Goal: Task Accomplishment & Management: Manage account settings

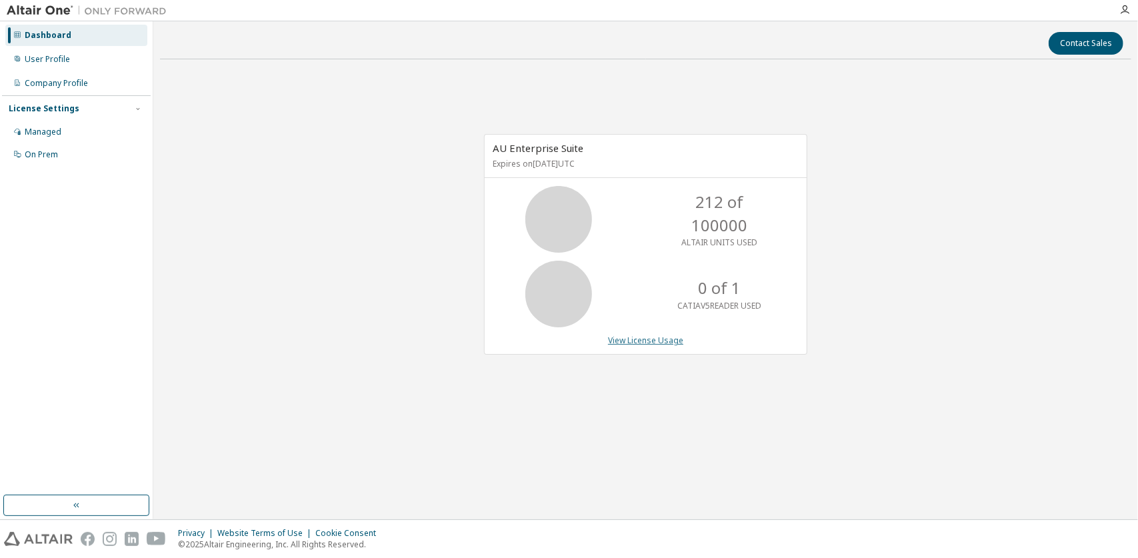
click at [665, 338] on link "View License Usage" at bounding box center [645, 340] width 75 height 11
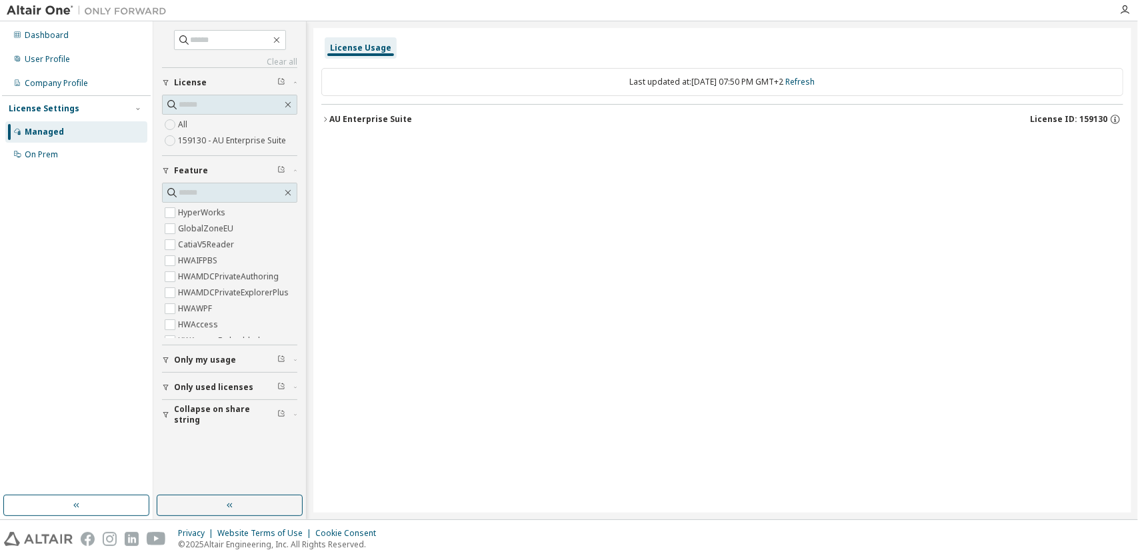
click at [241, 125] on div "All 159130 - AU Enterprise Suite" at bounding box center [229, 133] width 135 height 32
click at [245, 359] on div "Only my usage" at bounding box center [233, 360] width 119 height 11
click at [201, 421] on span "Only used licenses" at bounding box center [213, 426] width 79 height 11
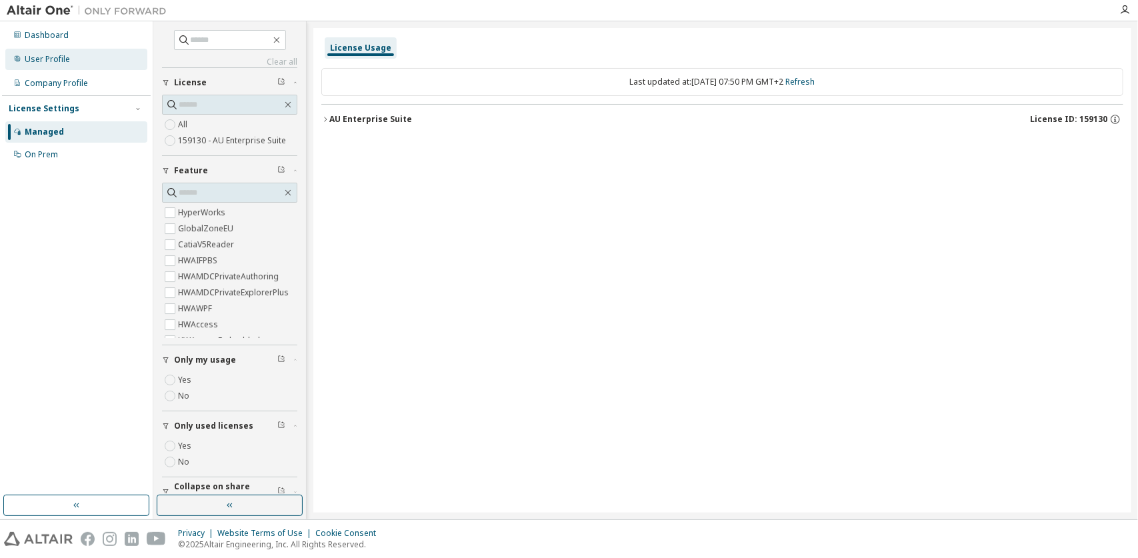
click at [63, 63] on div "User Profile" at bounding box center [47, 59] width 45 height 11
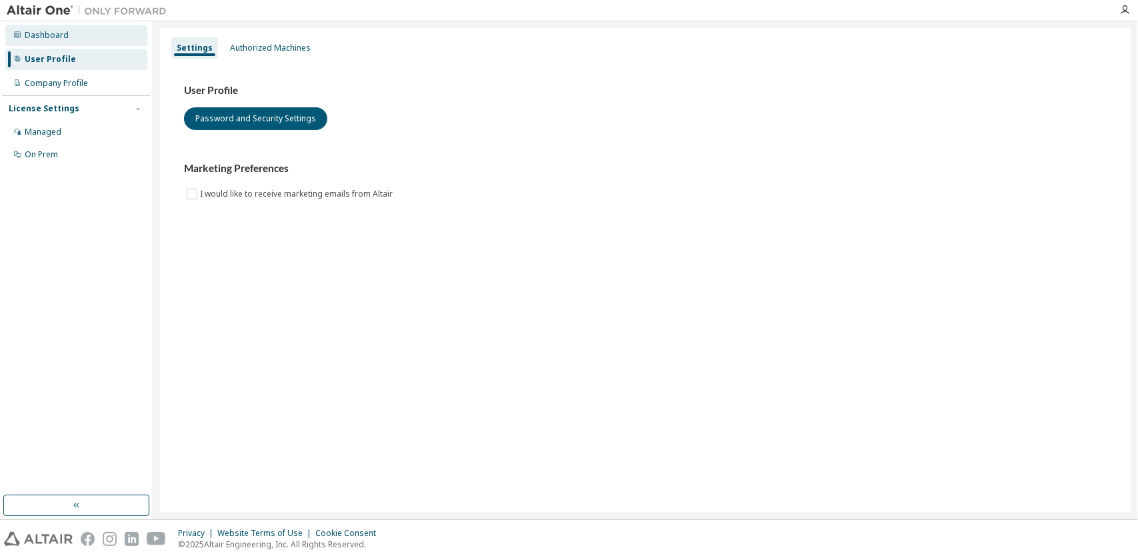
click at [55, 41] on div "Dashboard" at bounding box center [76, 35] width 142 height 21
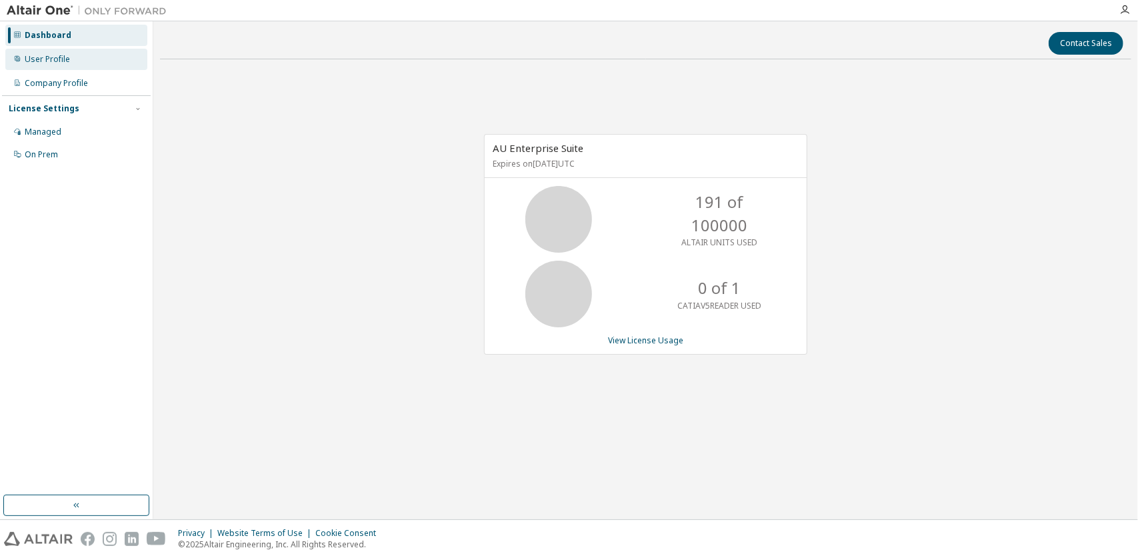
click at [45, 53] on div "User Profile" at bounding box center [76, 59] width 142 height 21
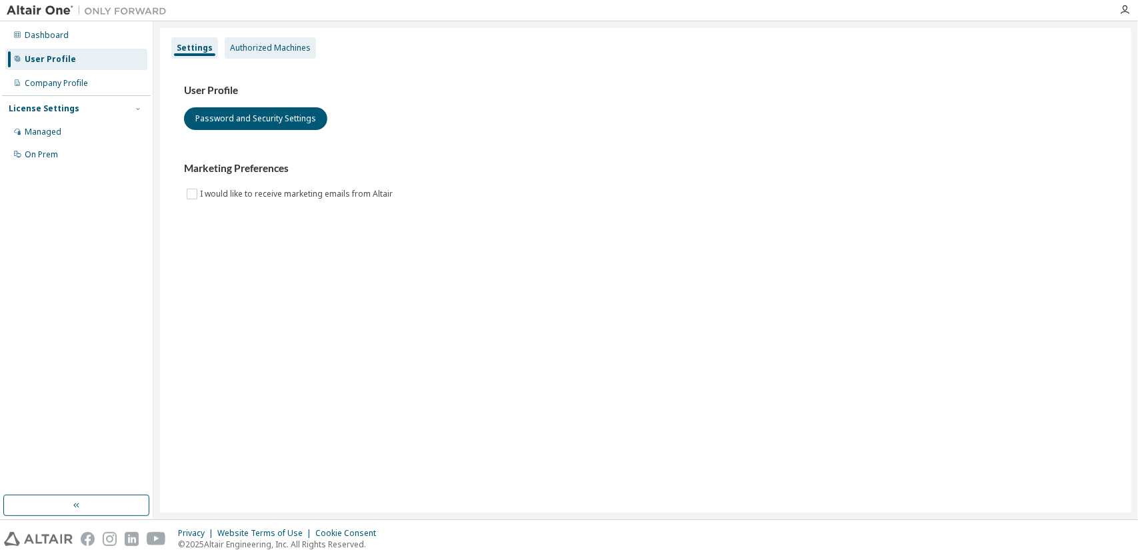
click at [240, 50] on div "Authorized Machines" at bounding box center [270, 48] width 81 height 11
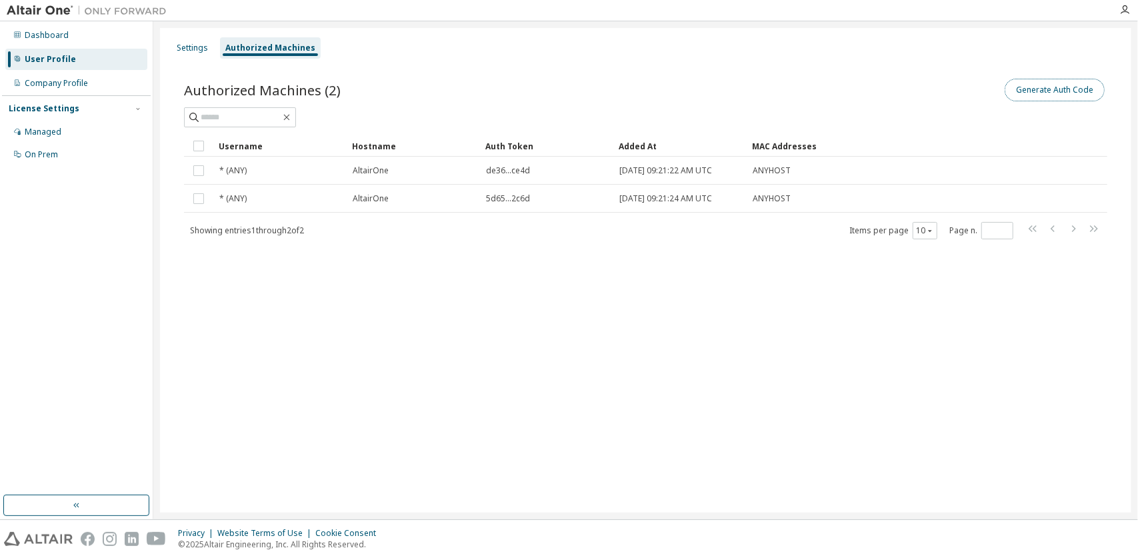
click at [1028, 88] on button "Generate Auth Code" at bounding box center [1055, 90] width 100 height 23
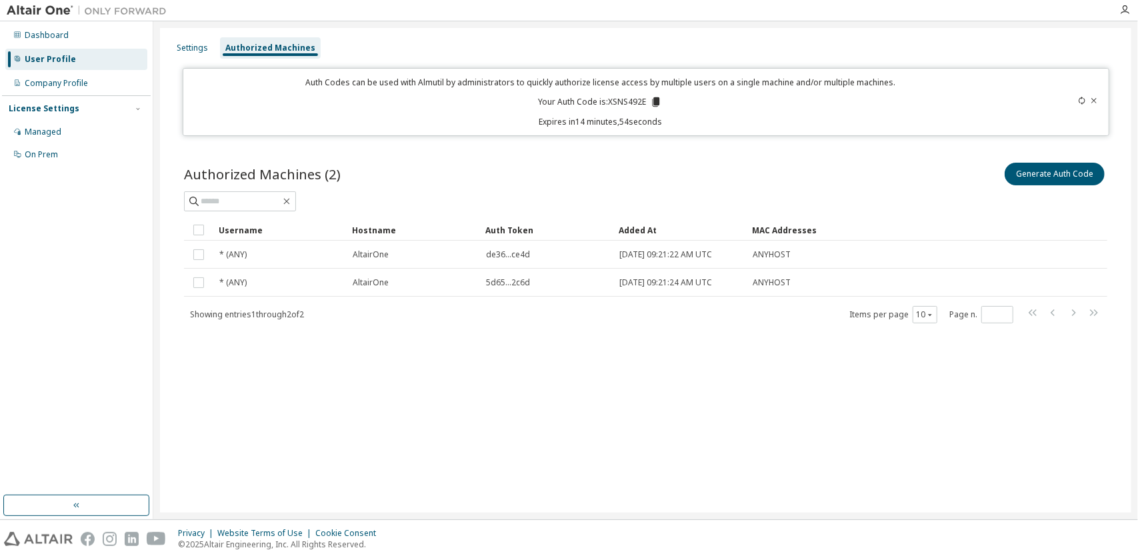
click at [1092, 101] on icon at bounding box center [1094, 101] width 8 height 8
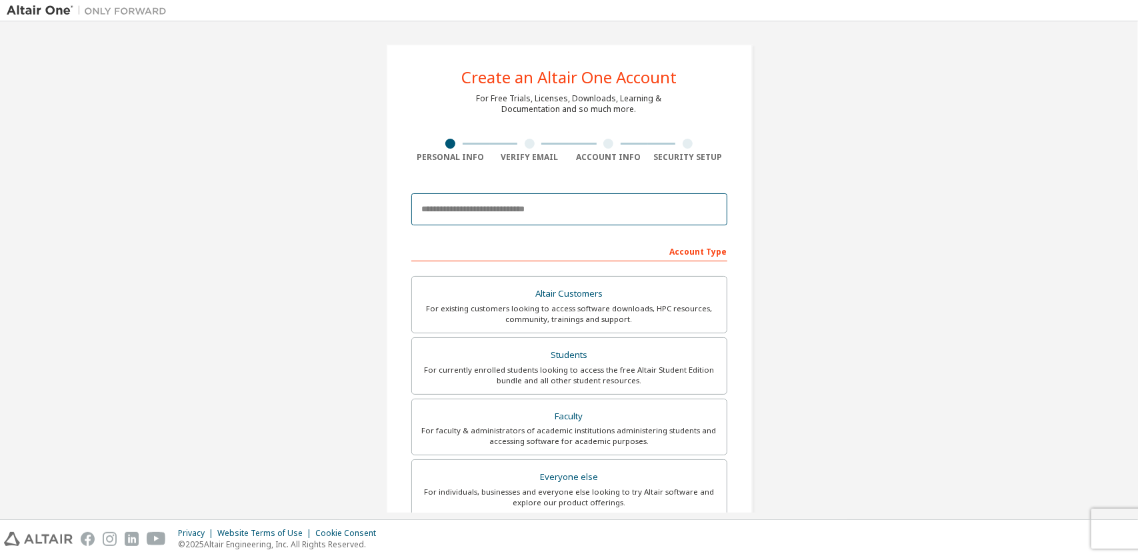
click at [501, 213] on input "email" at bounding box center [569, 209] width 316 height 32
click at [510, 211] on input "email" at bounding box center [569, 209] width 316 height 32
type input "**********"
type input "******"
type input "***"
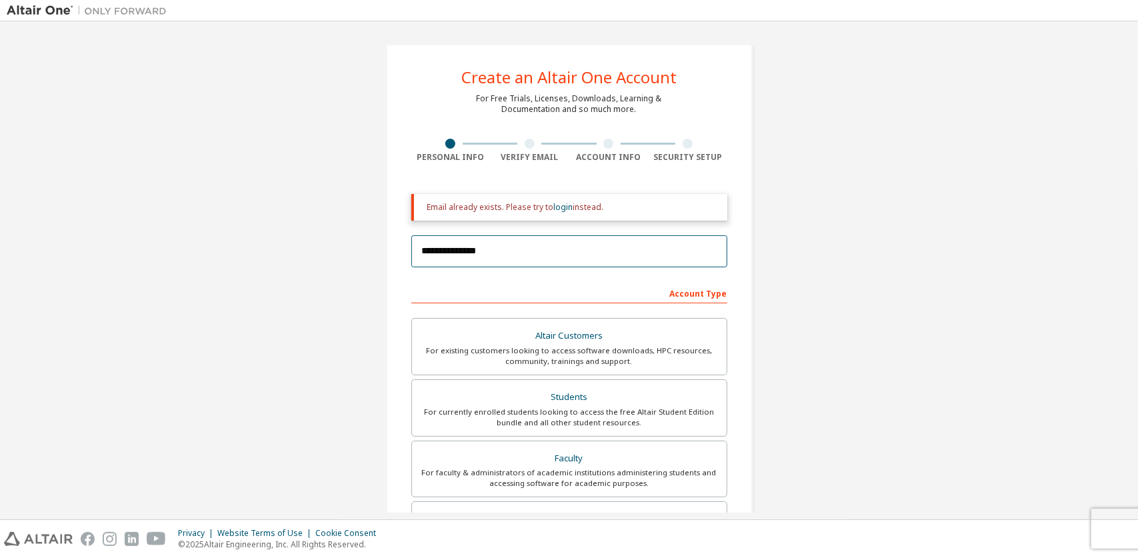
drag, startPoint x: 504, startPoint y: 251, endPoint x: 383, endPoint y: 250, distance: 121.4
click at [386, 250] on div "**********" at bounding box center [569, 402] width 367 height 717
click at [419, 284] on div "Account Type" at bounding box center [569, 292] width 316 height 21
drag, startPoint x: 499, startPoint y: 245, endPoint x: 376, endPoint y: 249, distance: 123.4
click at [376, 249] on div "**********" at bounding box center [569, 402] width 399 height 749
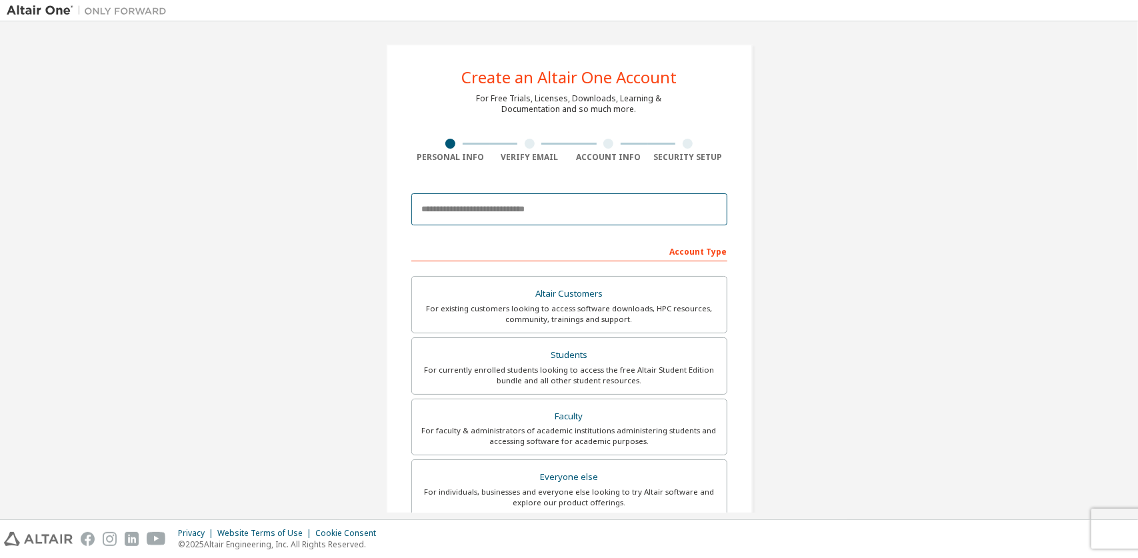
click at [566, 211] on input "email" at bounding box center [569, 209] width 316 height 32
type input "**********"
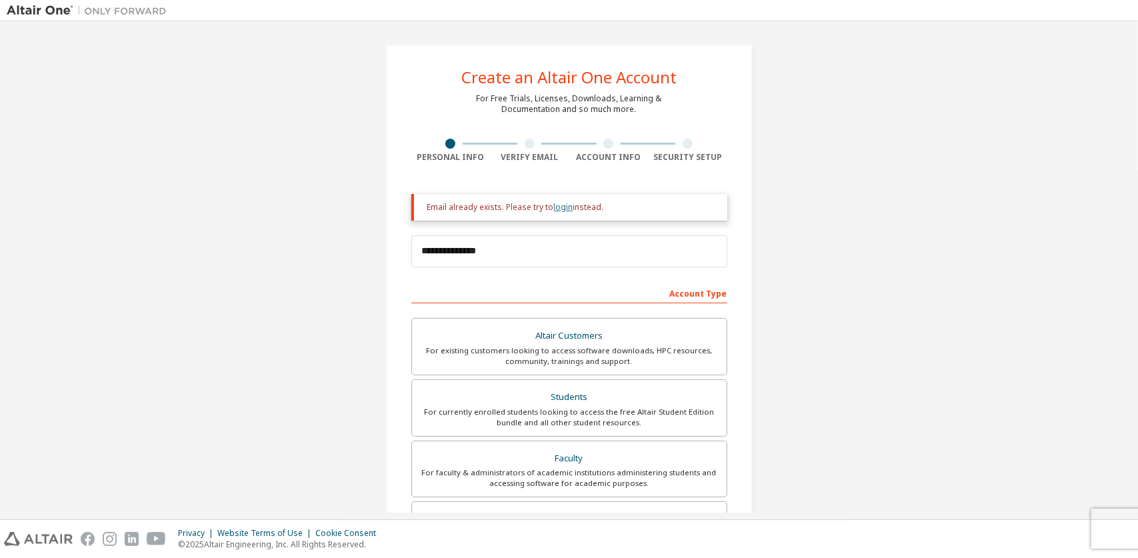
click at [557, 208] on link "login" at bounding box center [563, 206] width 19 height 11
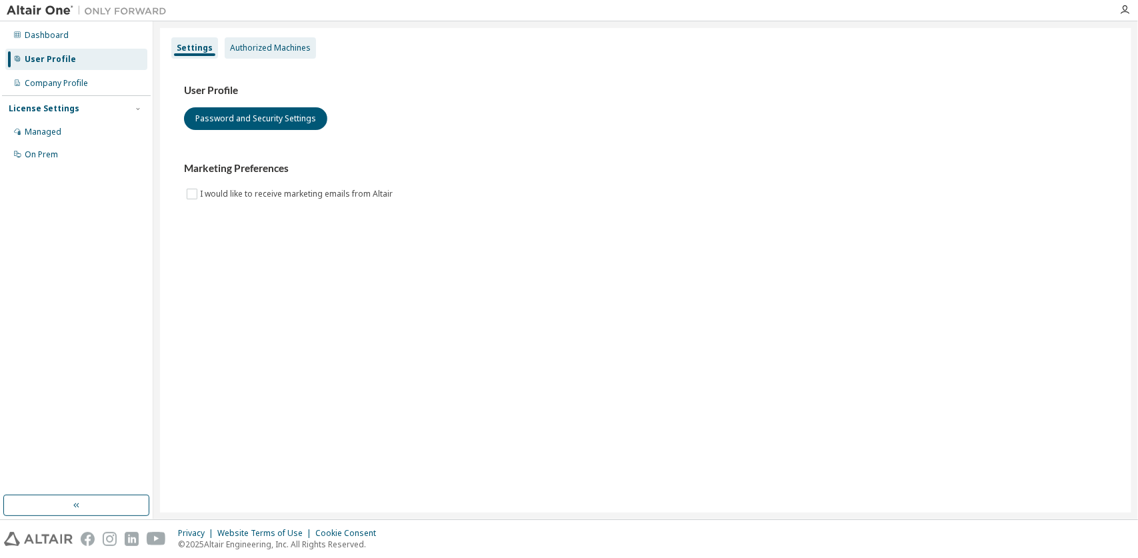
click at [251, 53] on div "Authorized Machines" at bounding box center [270, 48] width 81 height 11
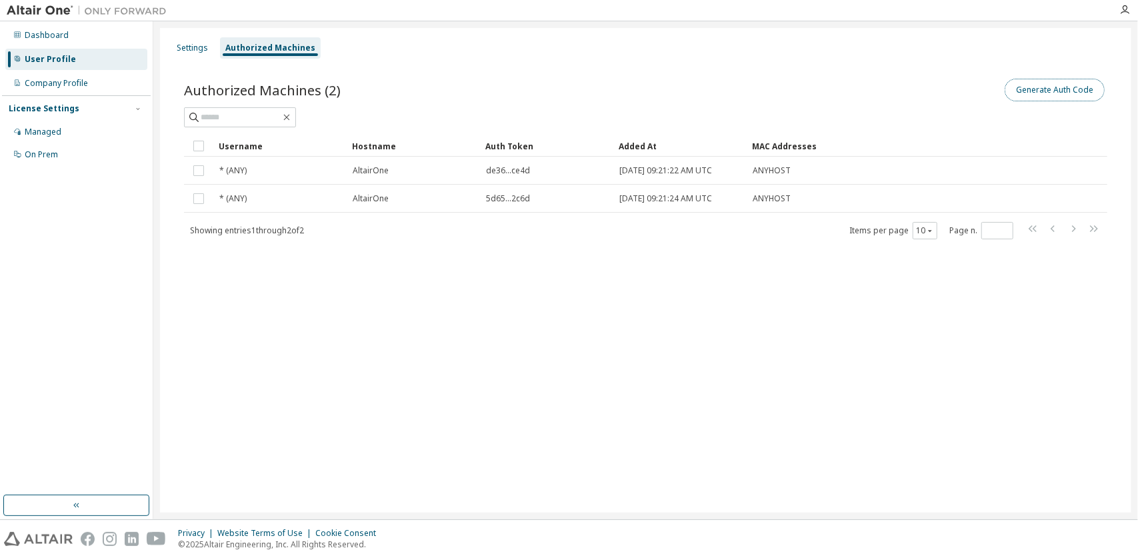
click at [1030, 93] on button "Generate Auth Code" at bounding box center [1055, 90] width 100 height 23
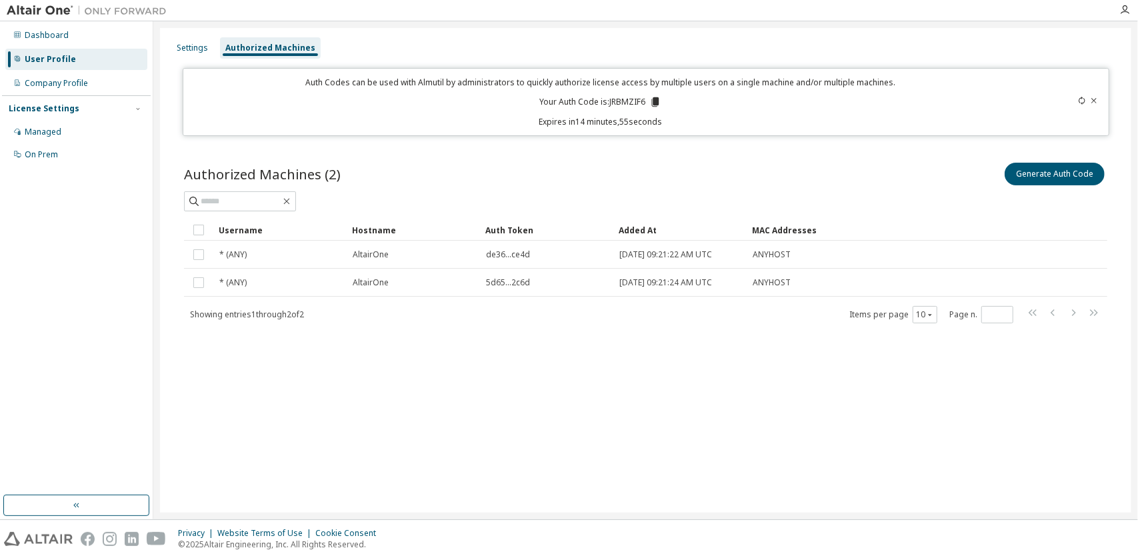
click at [655, 100] on icon at bounding box center [654, 101] width 7 height 9
click at [643, 164] on div "Authorized Machines (2) Generate Auth Code" at bounding box center [646, 174] width 924 height 28
click at [193, 41] on div "Settings" at bounding box center [192, 47] width 42 height 21
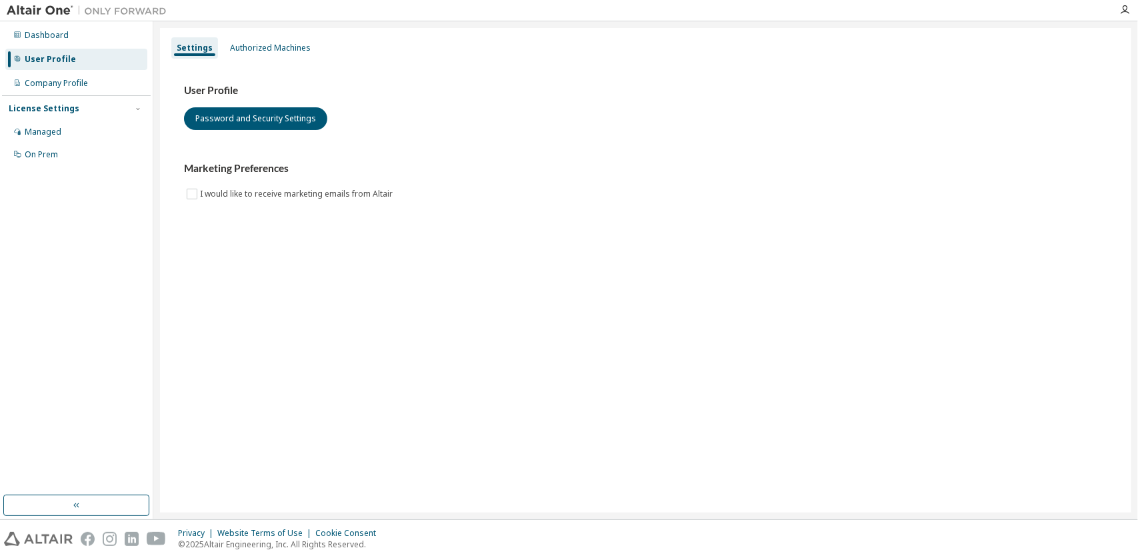
click at [89, 62] on div "User Profile" at bounding box center [76, 59] width 142 height 21
click at [85, 89] on div "Company Profile" at bounding box center [76, 83] width 142 height 21
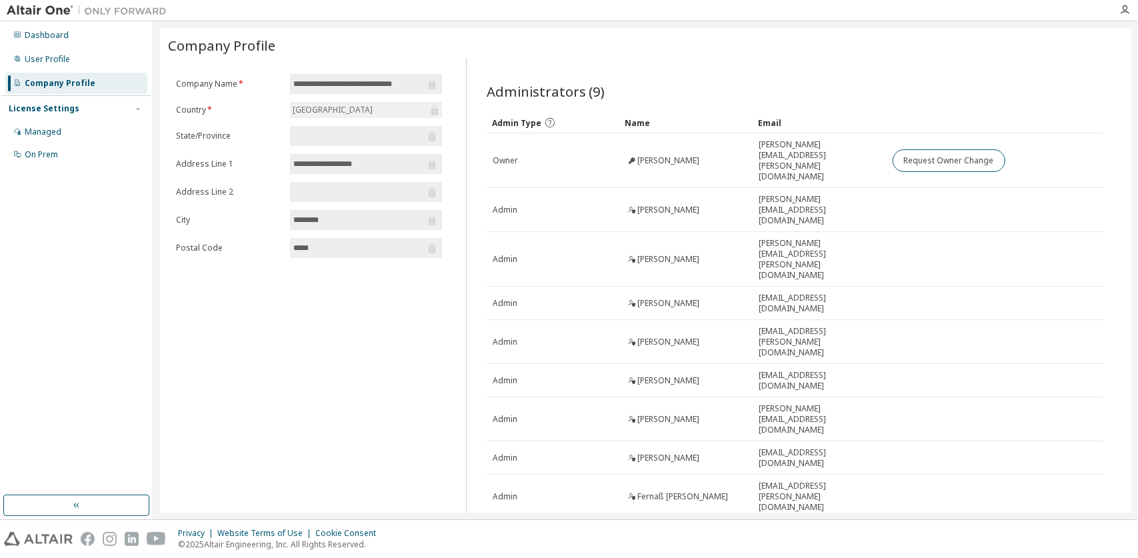
click at [320, 217] on input "********" at bounding box center [358, 219] width 131 height 13
click at [345, 217] on input "********" at bounding box center [358, 219] width 131 height 13
click at [83, 133] on div "Managed" at bounding box center [76, 131] width 142 height 21
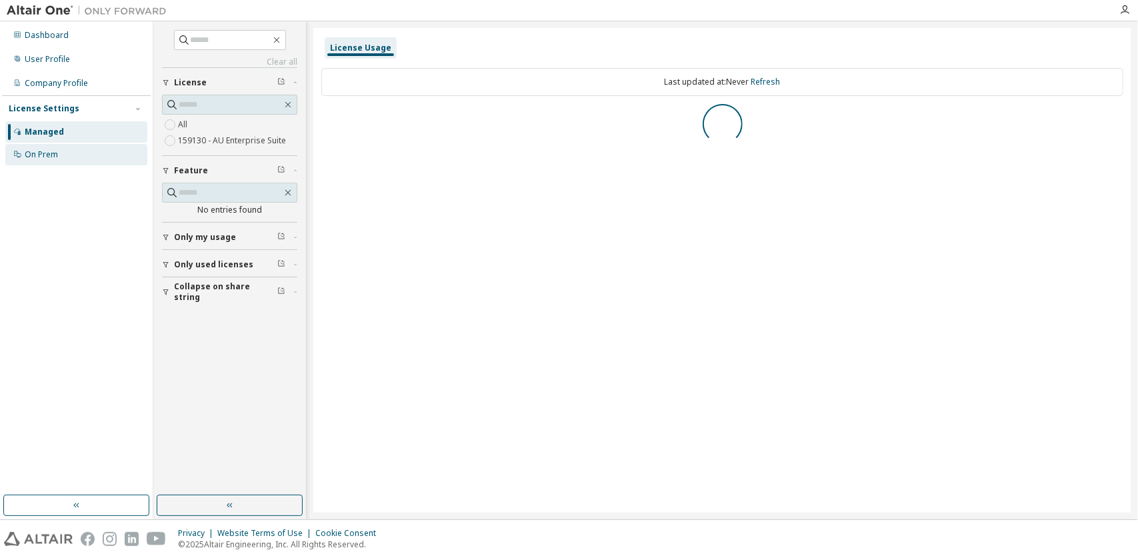
click at [83, 159] on div "On Prem" at bounding box center [76, 154] width 142 height 21
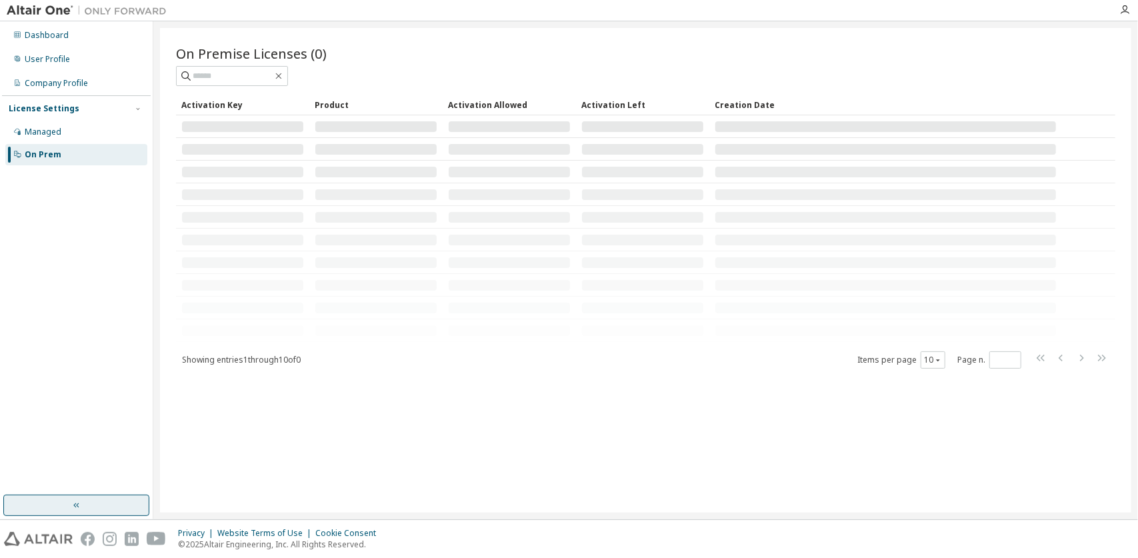
click at [93, 503] on button "button" at bounding box center [76, 505] width 146 height 21
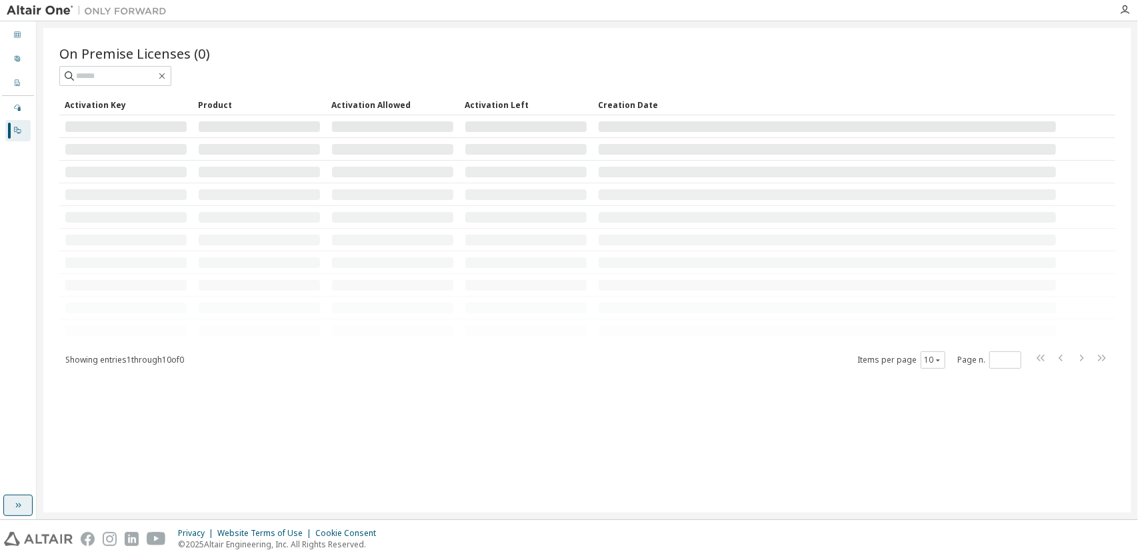
click at [17, 505] on icon "button" at bounding box center [18, 505] width 11 height 11
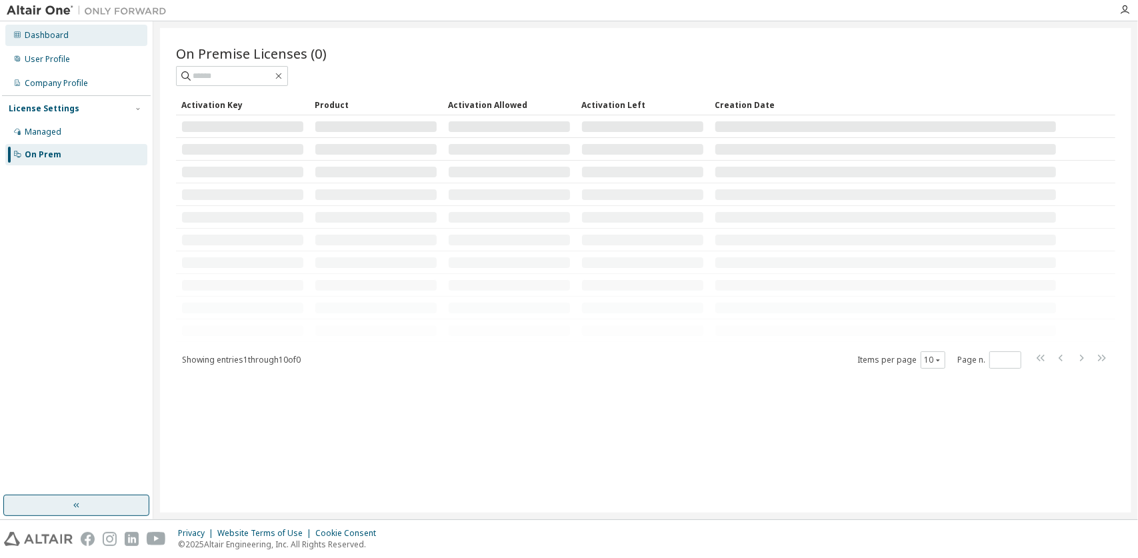
click at [47, 45] on div "Dashboard" at bounding box center [76, 35] width 142 height 21
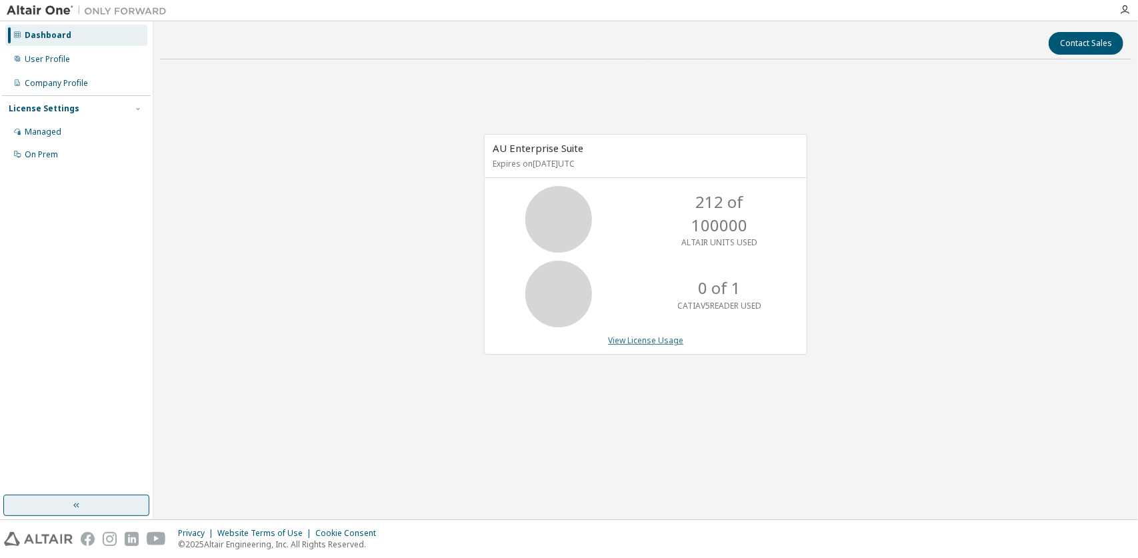
click at [652, 341] on link "View License Usage" at bounding box center [645, 340] width 75 height 11
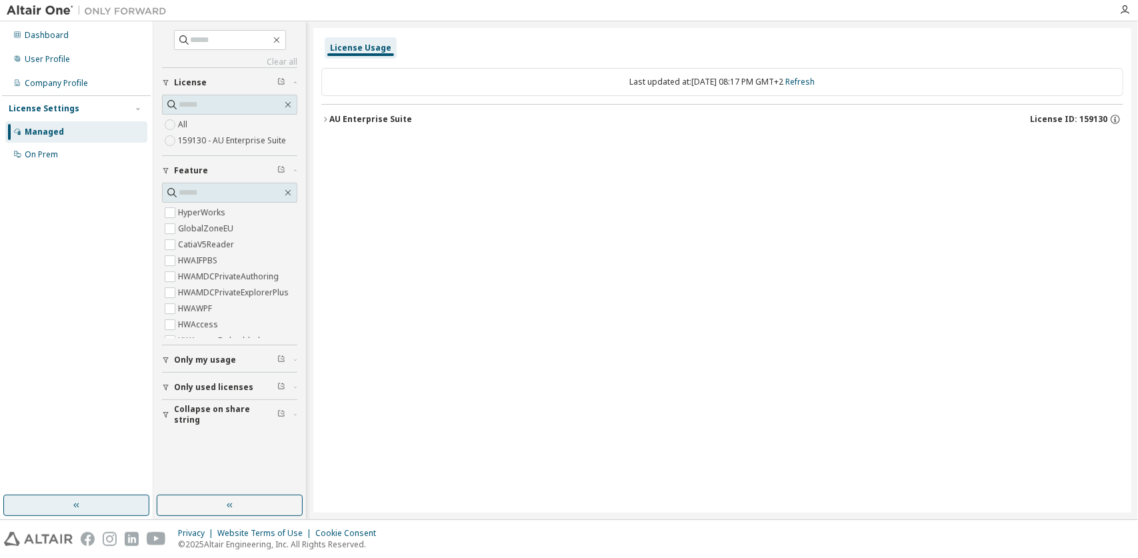
click at [261, 134] on label "159130 - AU Enterprise Suite" at bounding box center [233, 141] width 111 height 16
click at [221, 359] on span "Only my usage" at bounding box center [205, 360] width 62 height 11
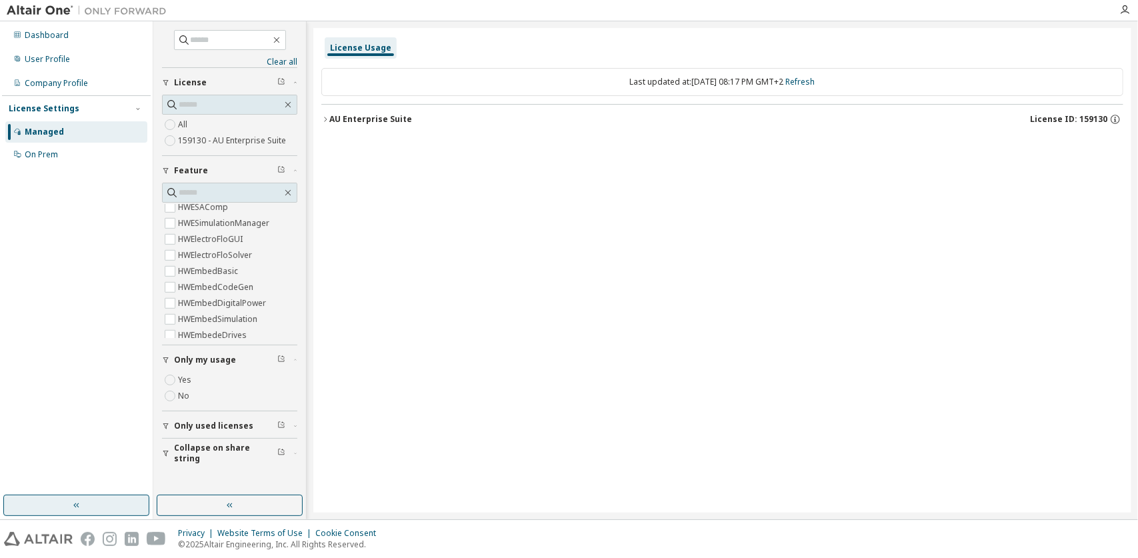
click at [218, 379] on div "Yes No" at bounding box center [229, 388] width 135 height 32
click at [221, 497] on button "button" at bounding box center [230, 505] width 146 height 21
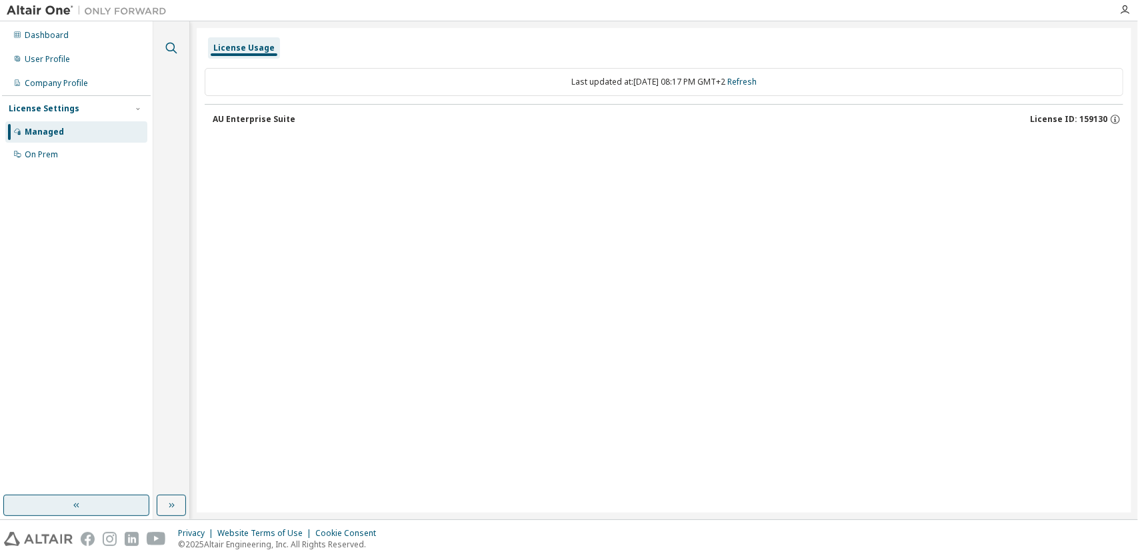
click at [176, 43] on icon "button" at bounding box center [171, 48] width 16 height 16
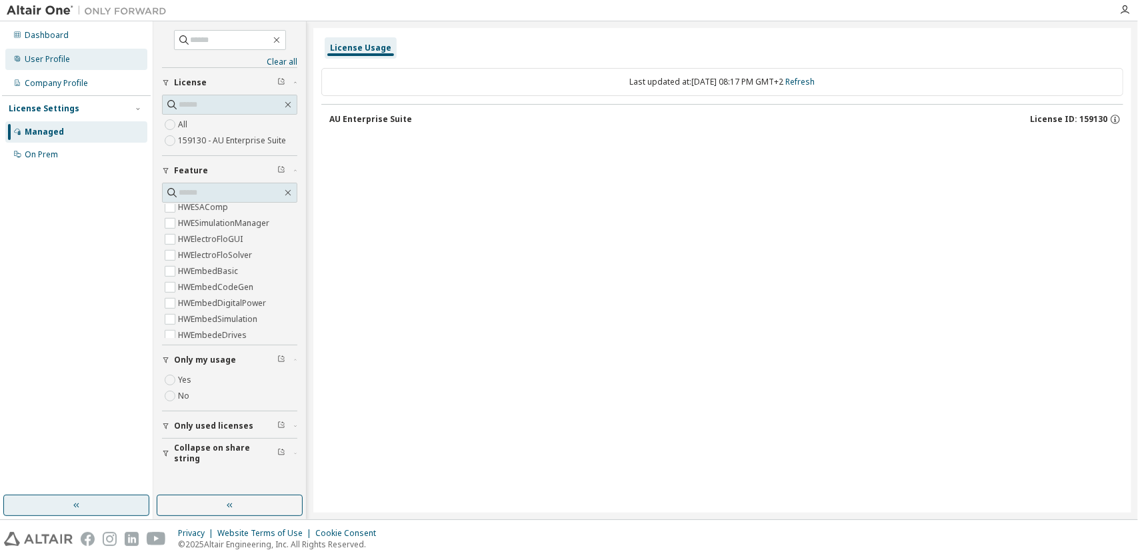
click at [52, 57] on div "User Profile" at bounding box center [47, 59] width 45 height 11
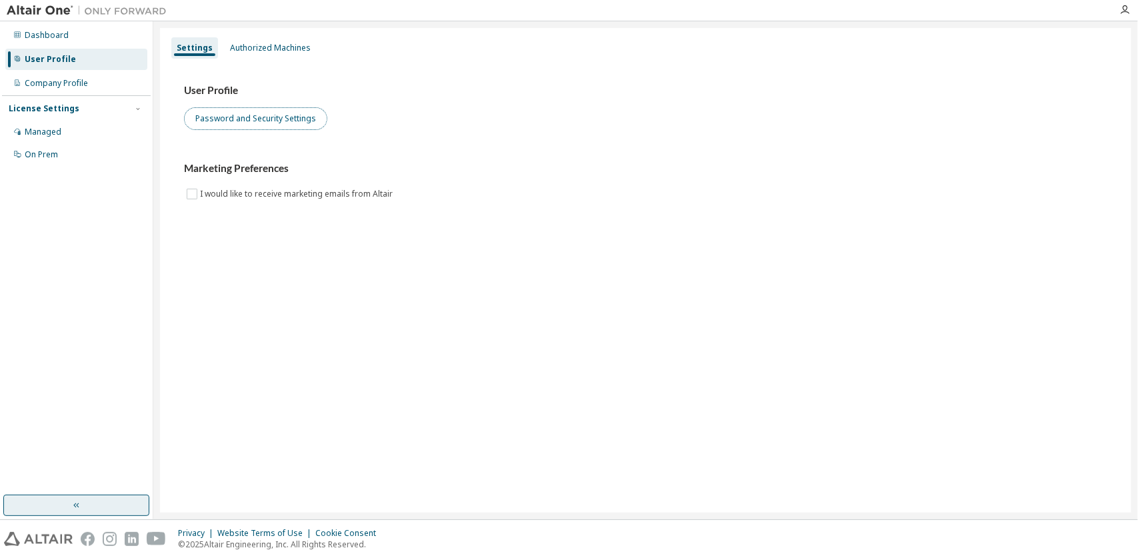
click at [245, 122] on button "Password and Security Settings" at bounding box center [255, 118] width 143 height 23
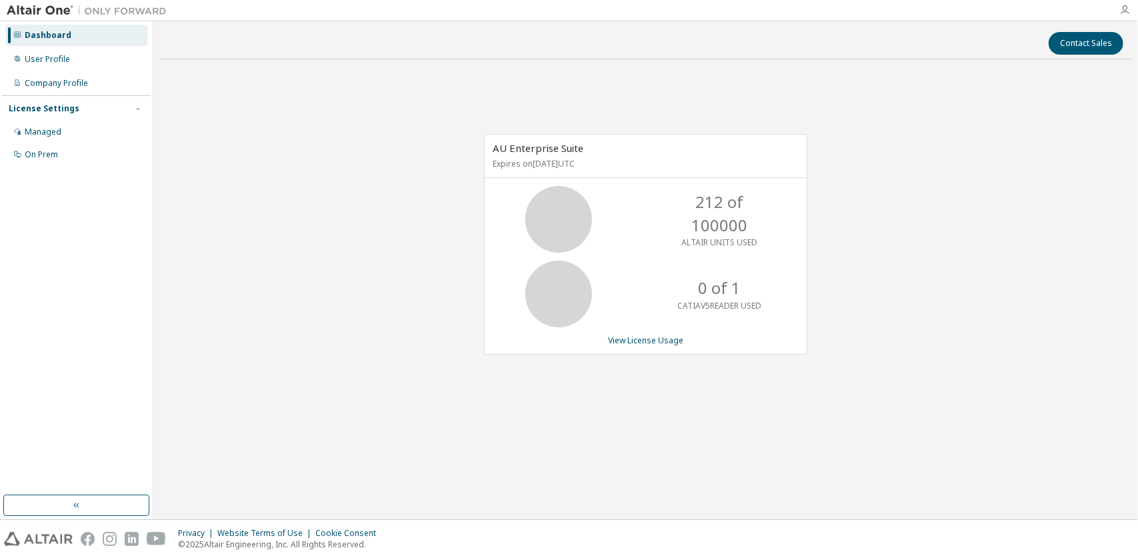
click at [1123, 11] on icon "button" at bounding box center [1125, 10] width 11 height 11
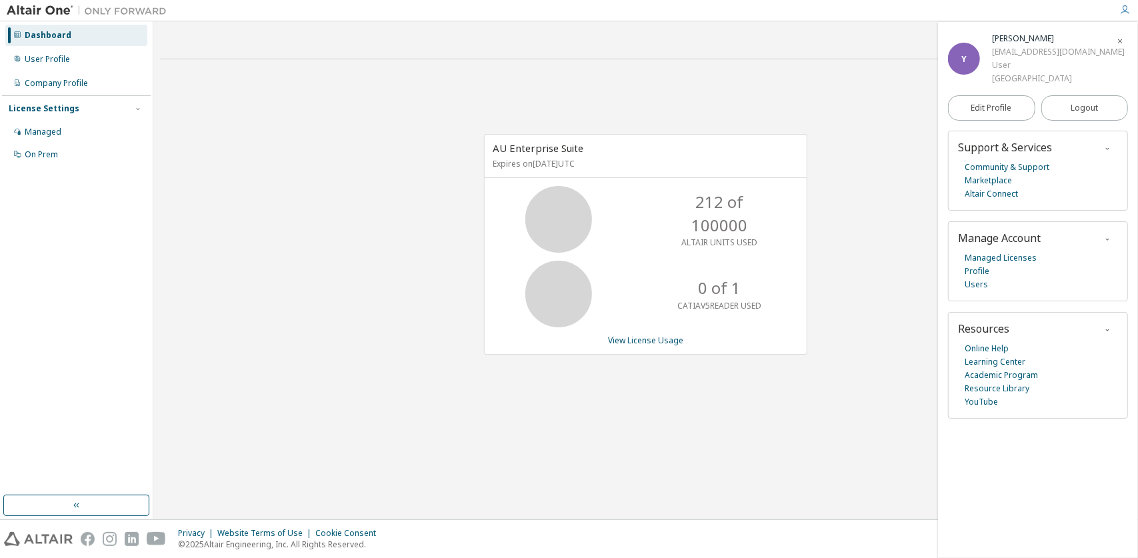
click at [1123, 11] on icon "button" at bounding box center [1125, 10] width 11 height 11
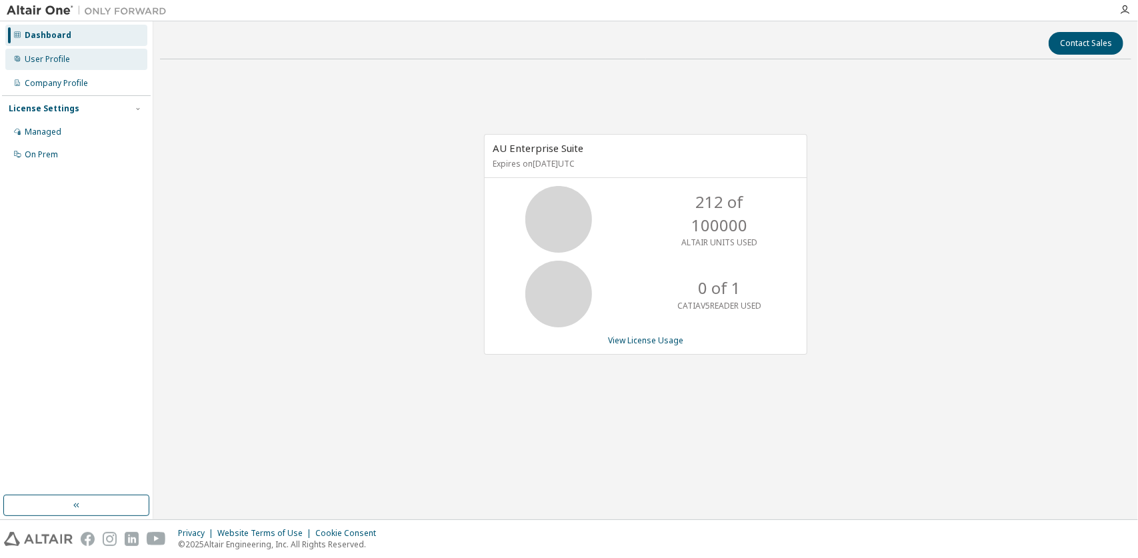
click at [61, 68] on div "User Profile" at bounding box center [76, 59] width 142 height 21
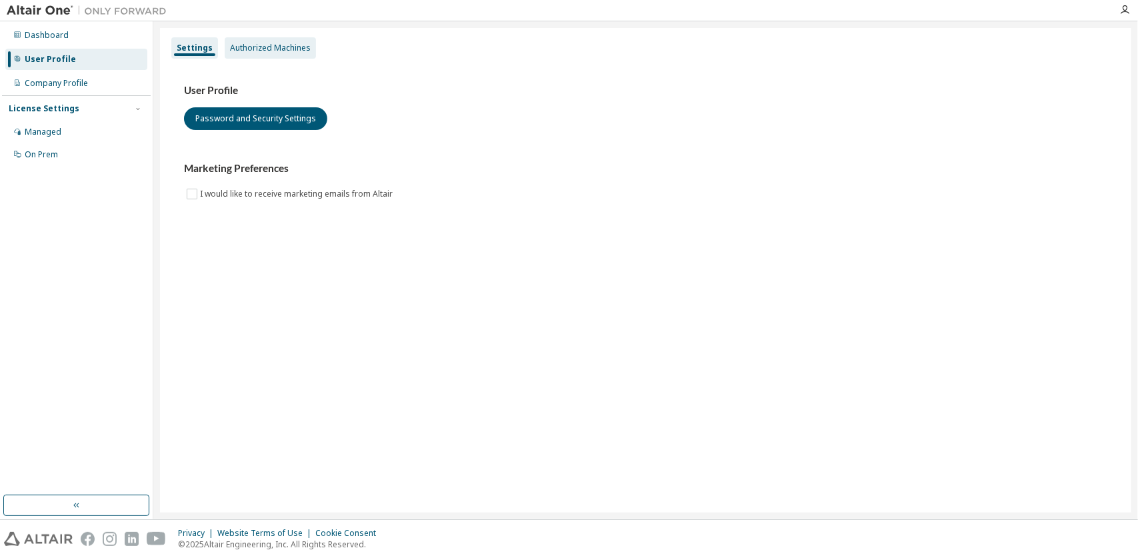
click at [258, 46] on div "Authorized Machines" at bounding box center [270, 48] width 81 height 11
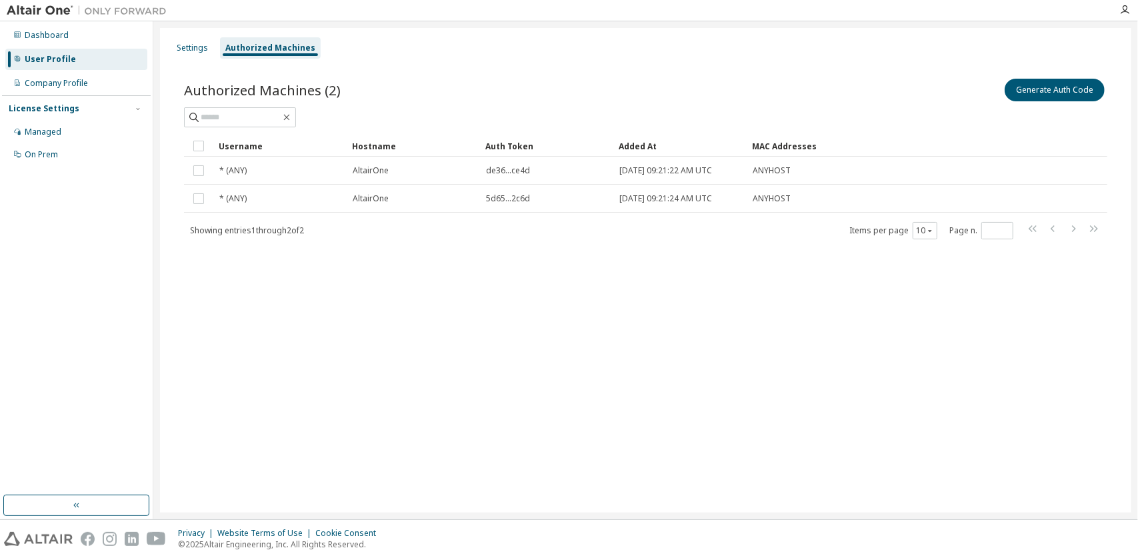
click at [72, 97] on div "License Settings Managed On Prem" at bounding box center [76, 130] width 149 height 71
click at [73, 85] on div "Company Profile" at bounding box center [56, 83] width 63 height 11
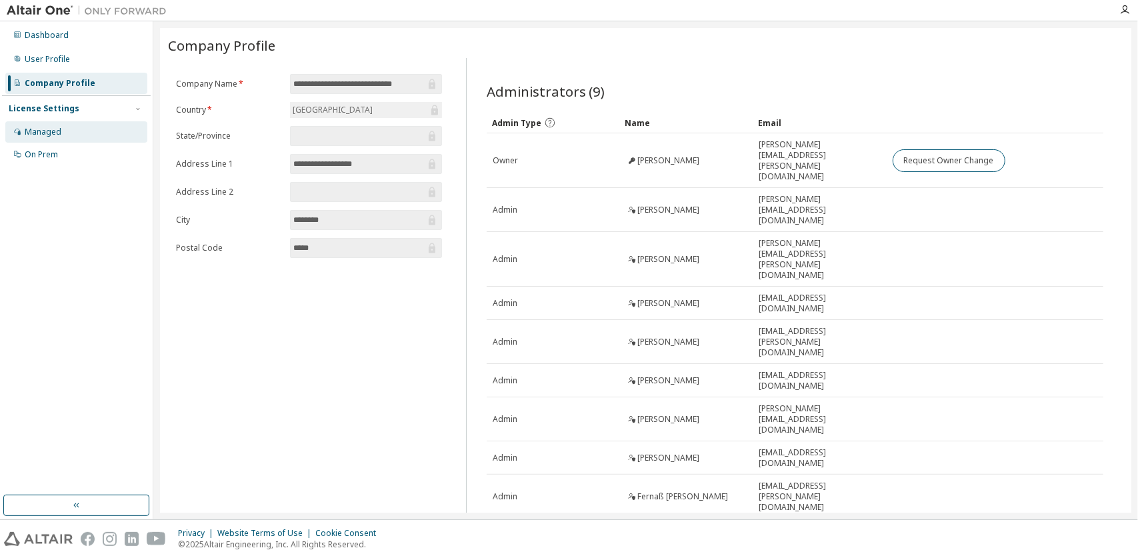
click at [75, 138] on div "Managed" at bounding box center [76, 131] width 142 height 21
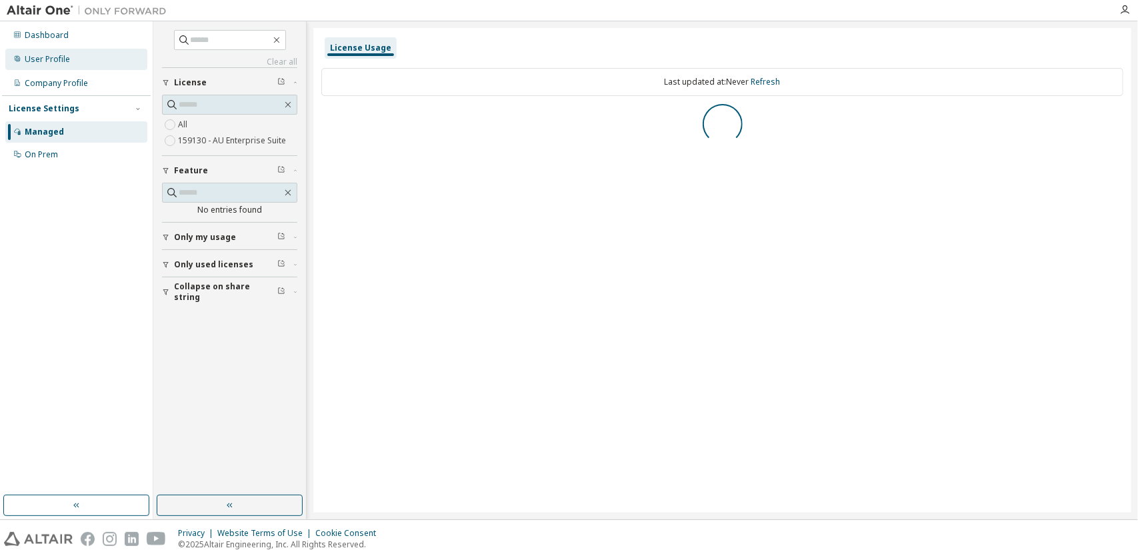
click at [88, 54] on div "User Profile" at bounding box center [76, 59] width 142 height 21
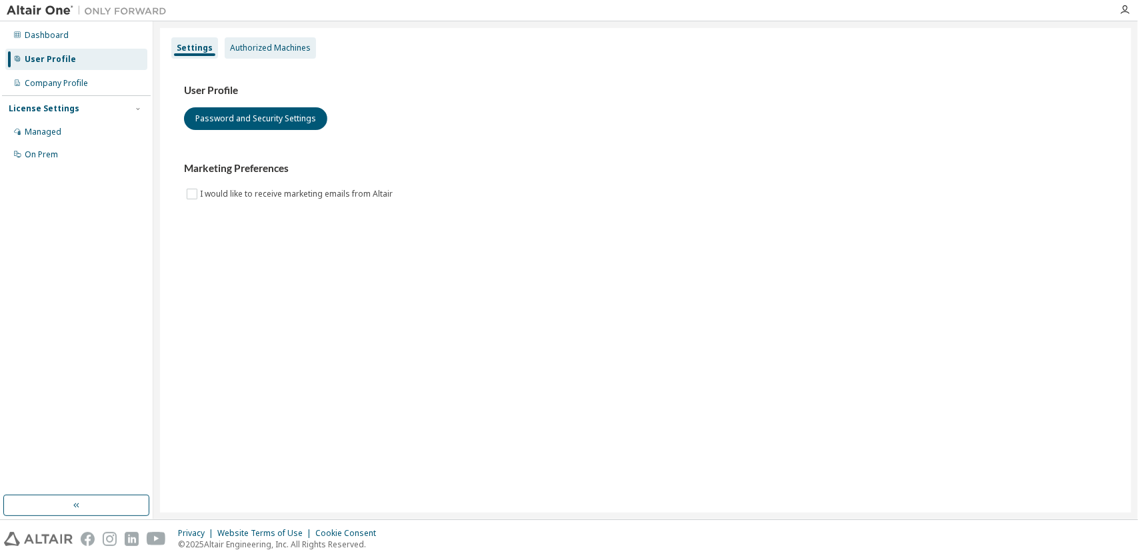
click at [256, 46] on div "Authorized Machines" at bounding box center [270, 48] width 81 height 11
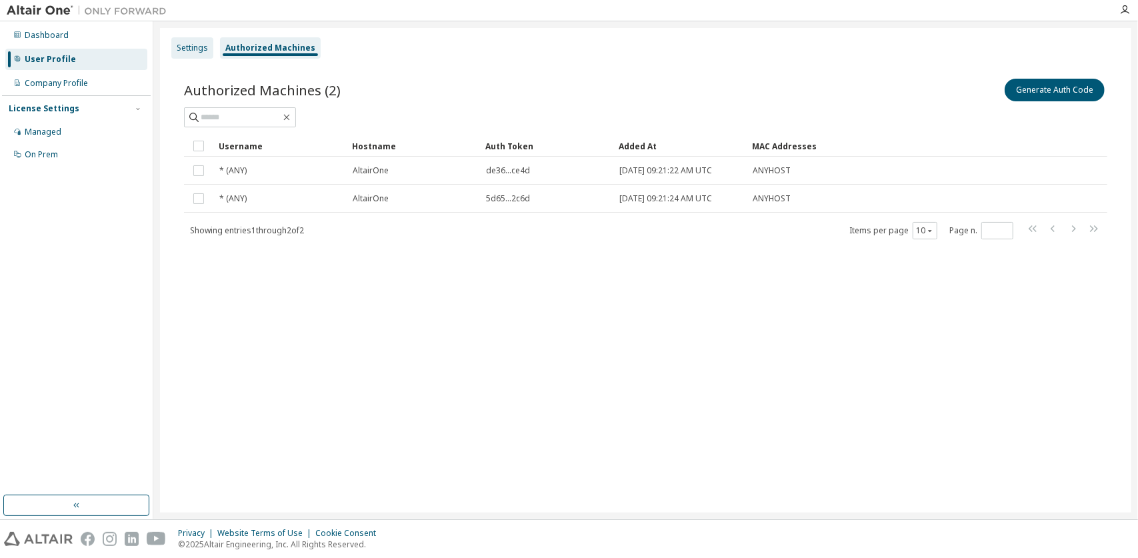
click at [198, 45] on div "Settings" at bounding box center [192, 48] width 31 height 11
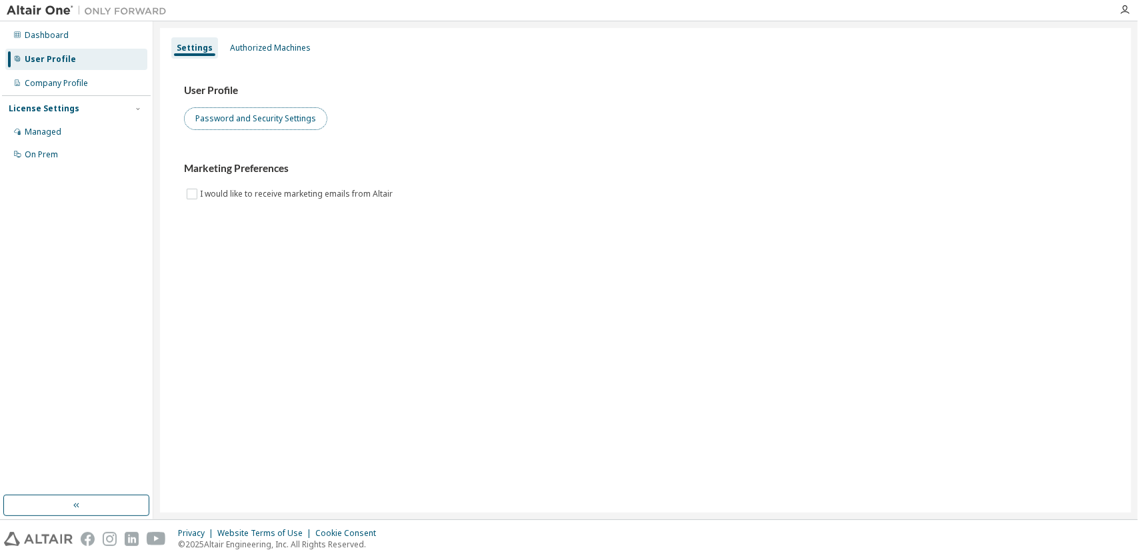
click at [241, 125] on button "Password and Security Settings" at bounding box center [255, 118] width 143 height 23
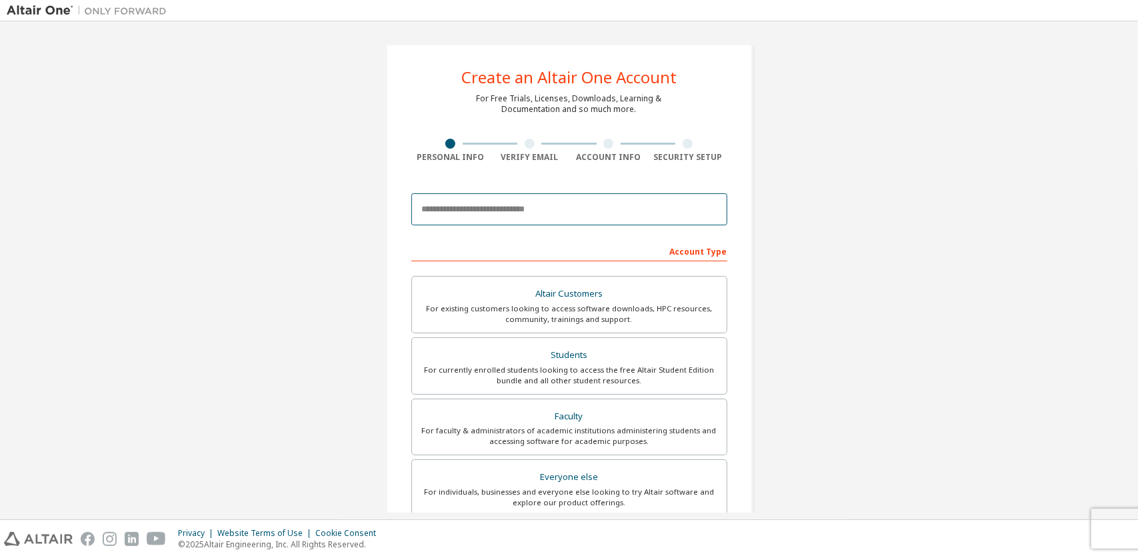
click at [545, 214] on input "email" at bounding box center [569, 209] width 316 height 32
type input "**********"
type input "******"
type input "***"
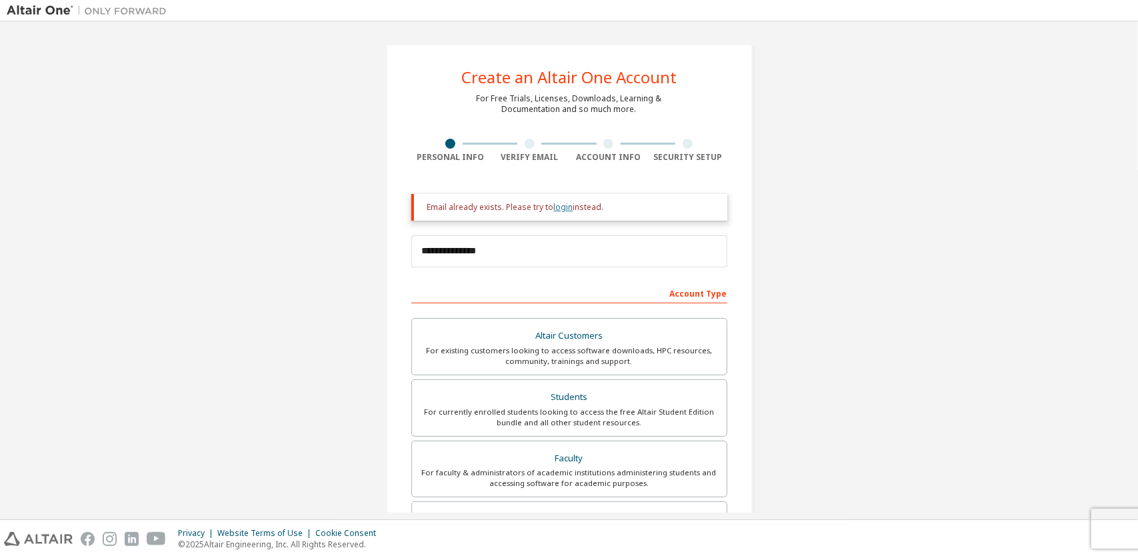
click at [559, 208] on link "login" at bounding box center [563, 206] width 19 height 11
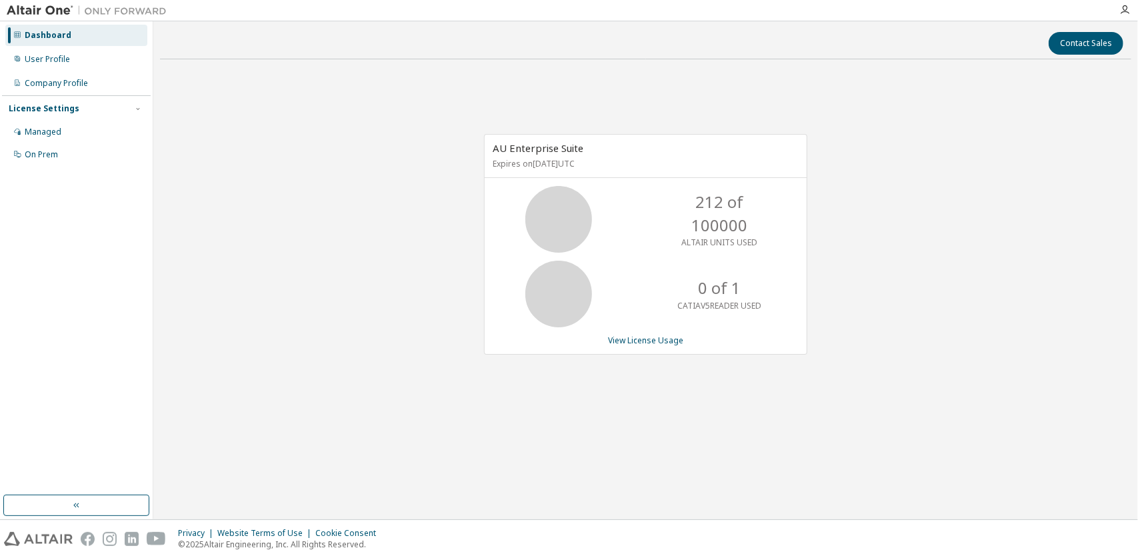
click at [1132, 11] on div at bounding box center [1125, 10] width 27 height 11
click at [1126, 11] on icon "button" at bounding box center [1125, 10] width 11 height 11
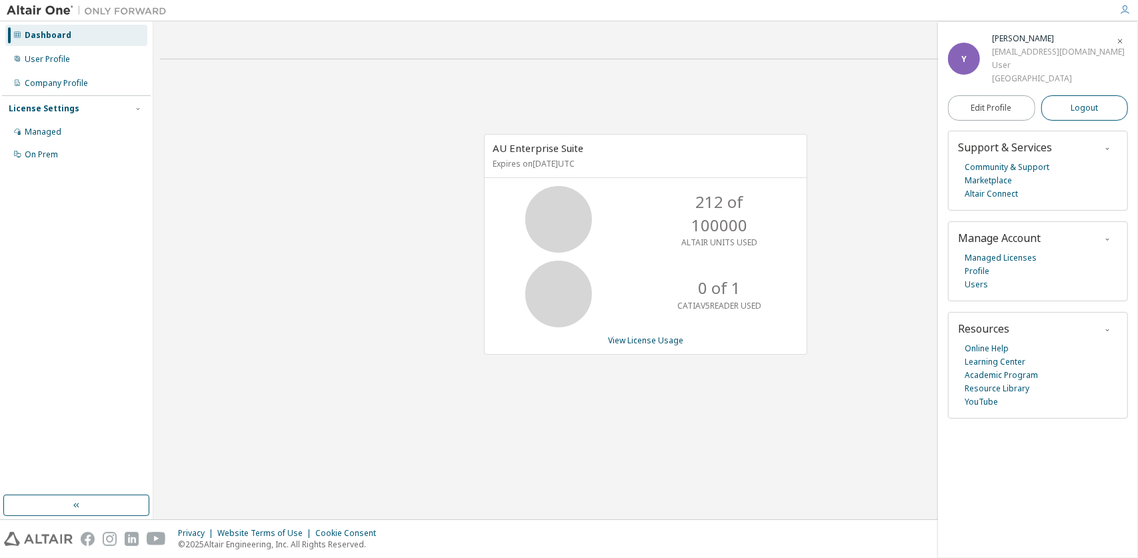
click at [1086, 106] on span "Logout" at bounding box center [1084, 107] width 27 height 13
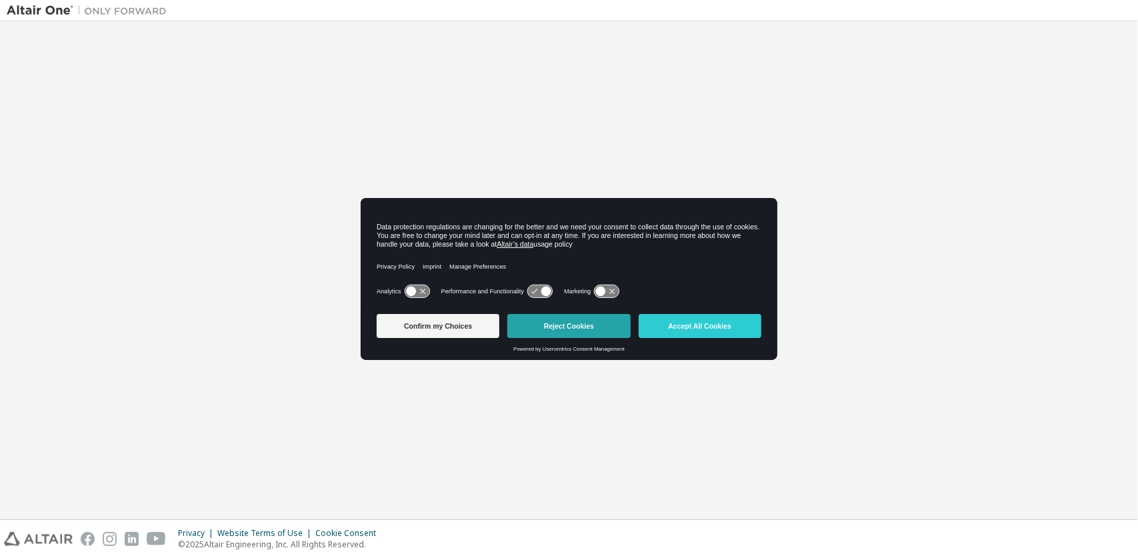
click at [603, 329] on button "Reject Cookies" at bounding box center [568, 326] width 123 height 24
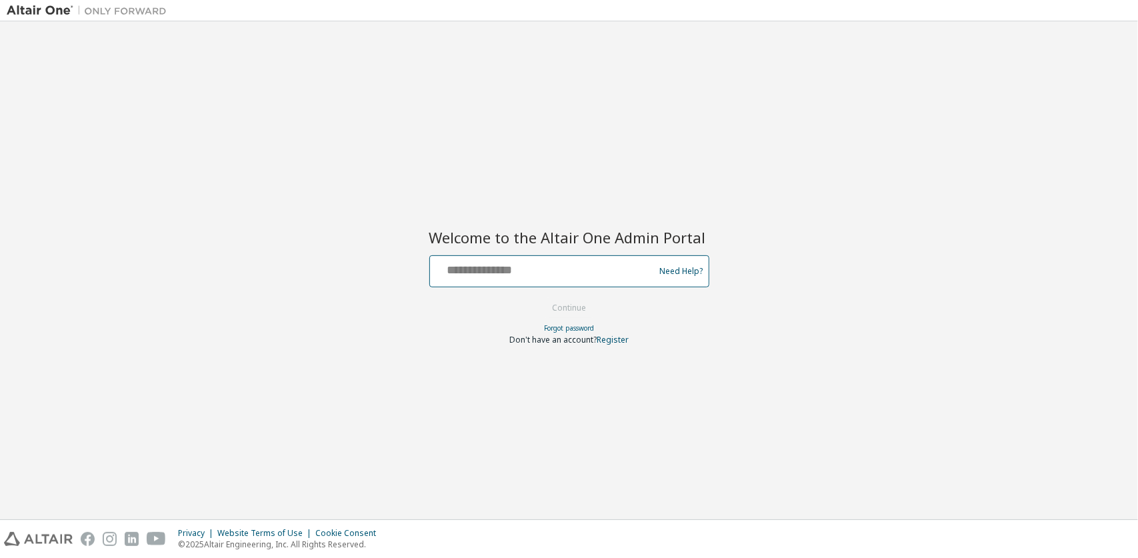
click at [563, 277] on input "text" at bounding box center [544, 268] width 218 height 19
type input "**********"
click at [570, 309] on button "Continue" at bounding box center [569, 308] width 62 height 20
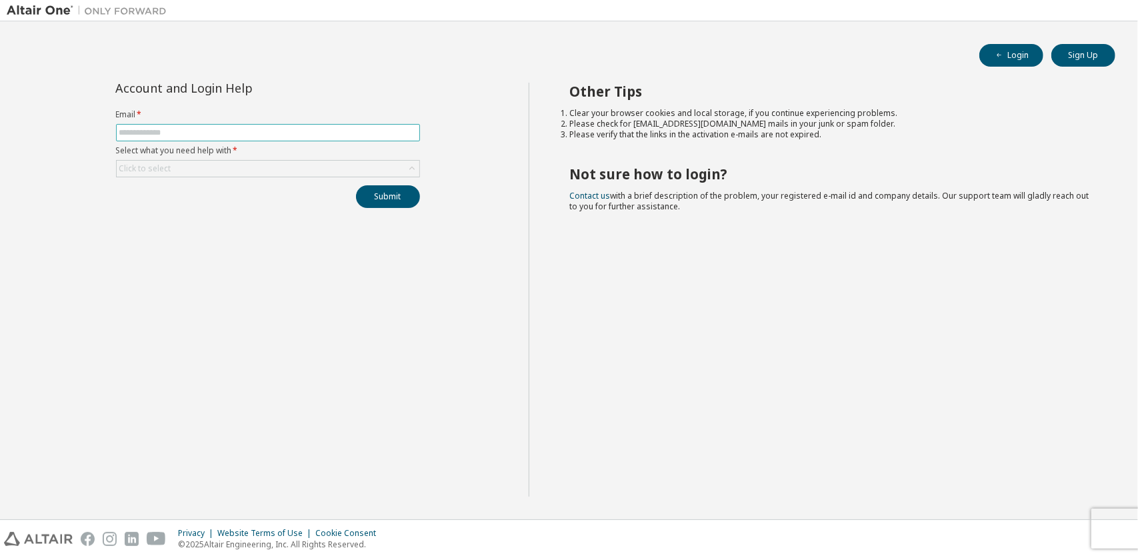
click at [221, 129] on input "text" at bounding box center [267, 132] width 297 height 11
type input "**********"
click at [231, 165] on div "Click to select" at bounding box center [268, 169] width 303 height 16
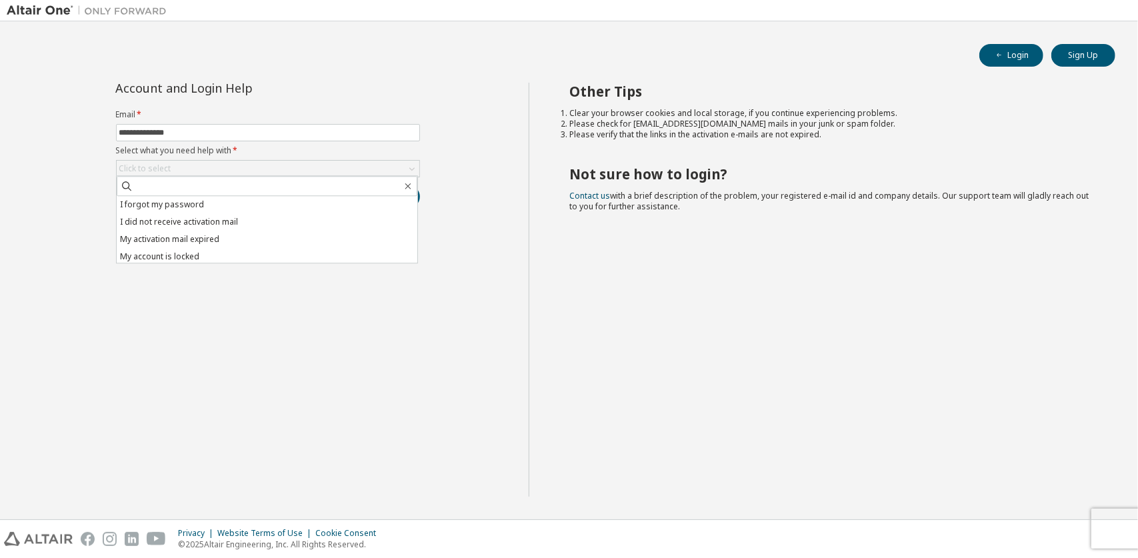
click at [240, 282] on div "**********" at bounding box center [268, 290] width 522 height 414
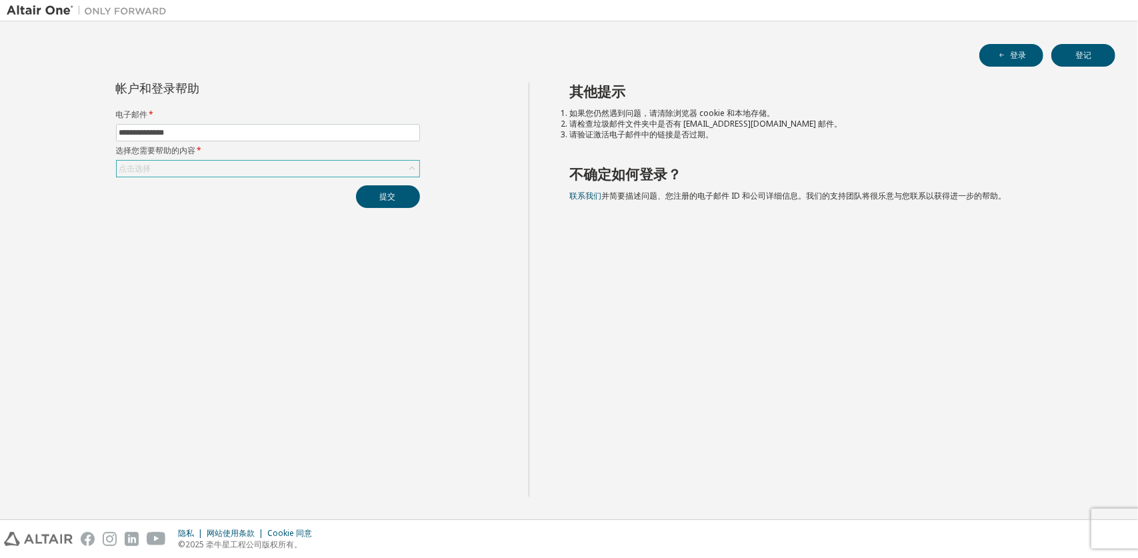
click at [327, 172] on div "点击选择" at bounding box center [268, 169] width 303 height 16
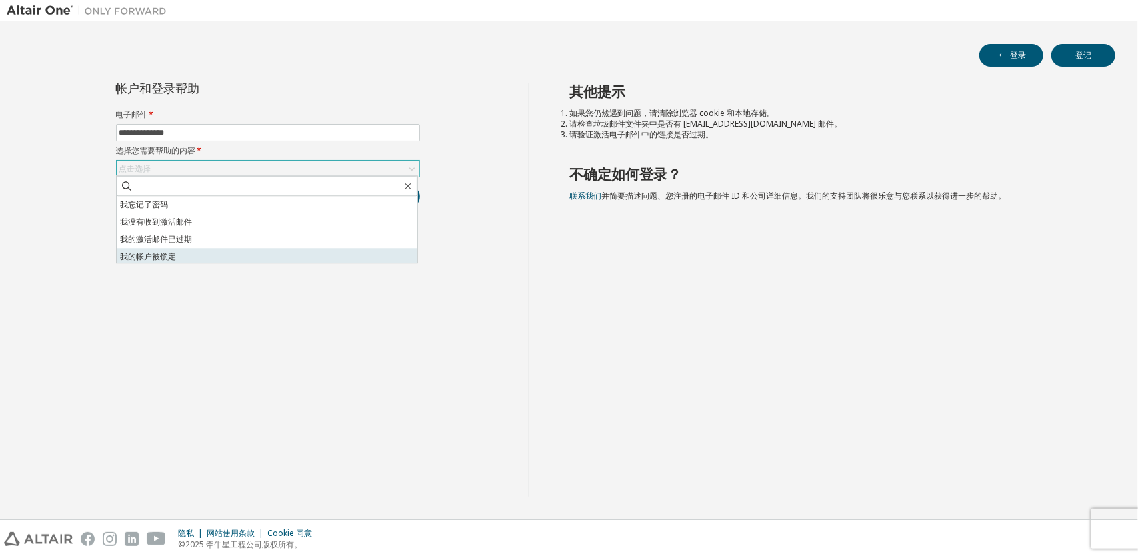
click at [296, 250] on li "我的帐户被锁定" at bounding box center [267, 256] width 301 height 17
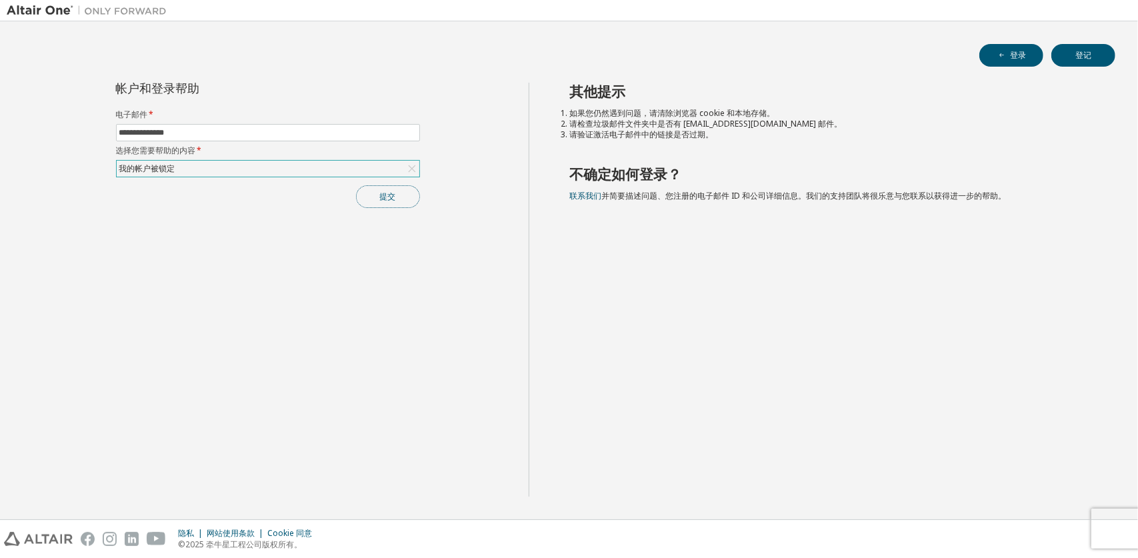
click at [391, 195] on button "提交" at bounding box center [388, 196] width 64 height 23
